Goal: Navigation & Orientation: Go to known website

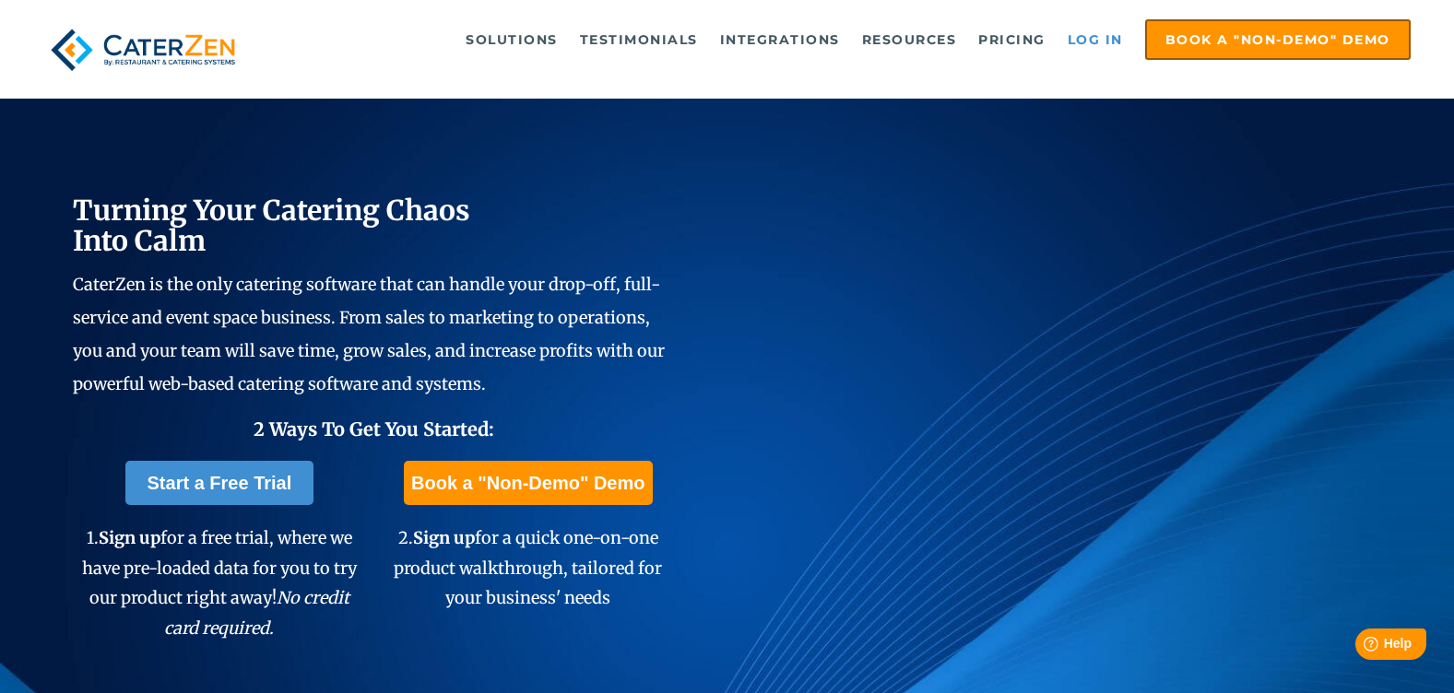
click at [1110, 45] on link "Log in" at bounding box center [1095, 39] width 74 height 37
click at [1069, 43] on link "Log in" at bounding box center [1095, 39] width 74 height 37
click at [1085, 41] on link "Log in" at bounding box center [1095, 39] width 74 height 37
